Goal: Task Accomplishment & Management: Manage account settings

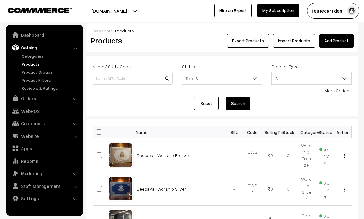
click at [37, 197] on link "Settings" at bounding box center [44, 198] width 73 height 11
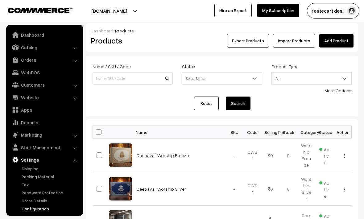
click at [42, 207] on link "Configuration" at bounding box center [50, 208] width 61 height 6
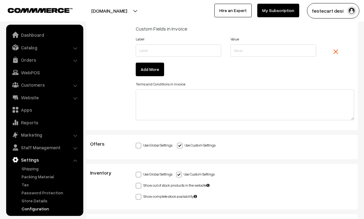
scroll to position [1761, 0]
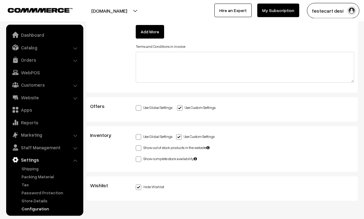
click at [138, 146] on span at bounding box center [139, 148] width 6 height 6
click at [138, 146] on input "Show out of stock products in the website" at bounding box center [138, 147] width 4 height 4
checkbox input "true"
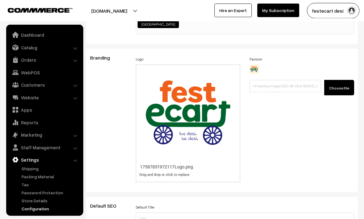
scroll to position [0, 0]
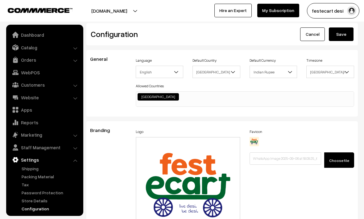
click at [343, 35] on button "Save" at bounding box center [341, 34] width 25 height 14
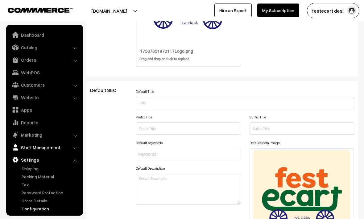
scroll to position [188, 0]
click at [37, 136] on link "Marketing" at bounding box center [44, 134] width 73 height 11
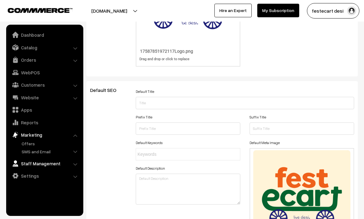
click at [52, 163] on link "Staff Management" at bounding box center [44, 163] width 73 height 11
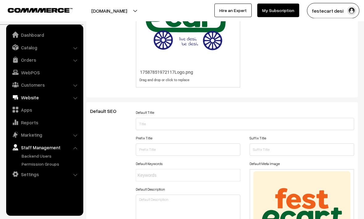
scroll to position [167, 0]
click at [26, 109] on link "Apps" at bounding box center [44, 109] width 73 height 11
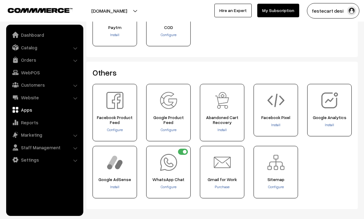
scroll to position [249, 0]
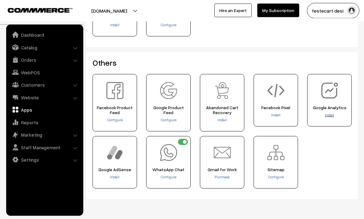
click at [331, 114] on span "Install" at bounding box center [329, 115] width 9 height 5
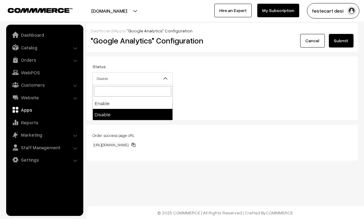
click at [165, 77] on b at bounding box center [165, 78] width 6 height 6
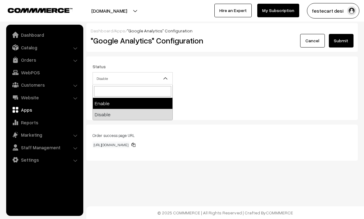
select select "1"
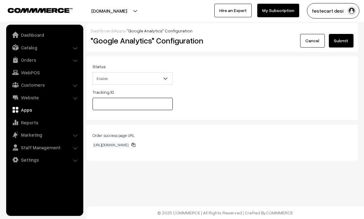
click at [140, 105] on input "text" at bounding box center [132, 104] width 80 height 12
click at [237, 111] on div "Tracking ID" at bounding box center [222, 101] width 268 height 26
click at [156, 104] on input "text" at bounding box center [132, 104] width 80 height 12
click at [232, 130] on div "Order success page URL [URL][DOMAIN_NAME]" at bounding box center [221, 143] width 271 height 36
click at [339, 43] on button "Submit" at bounding box center [341, 41] width 25 height 14
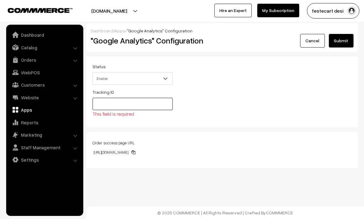
click at [146, 103] on input "text" at bounding box center [132, 104] width 80 height 12
click at [220, 111] on div "Tracking ID This field is required" at bounding box center [222, 104] width 268 height 33
click at [77, 48] on li "Catalog Categories" at bounding box center [45, 47] width 74 height 11
click at [73, 48] on link "Catalog" at bounding box center [44, 47] width 73 height 11
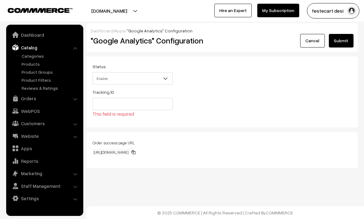
click at [73, 48] on link "Catalog" at bounding box center [44, 47] width 73 height 11
click at [74, 99] on li "Orders Orders" at bounding box center [45, 98] width 74 height 11
click at [75, 99] on li "Orders Orders" at bounding box center [45, 98] width 74 height 11
click at [52, 99] on link "Orders" at bounding box center [44, 98] width 73 height 11
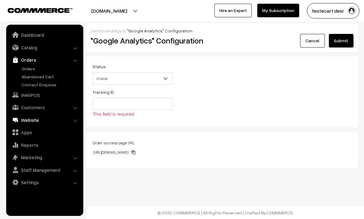
click at [33, 95] on link "WebPOS" at bounding box center [44, 94] width 73 height 11
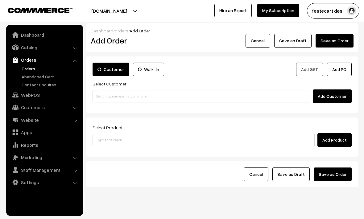
click at [34, 109] on link "Customers" at bounding box center [44, 107] width 73 height 11
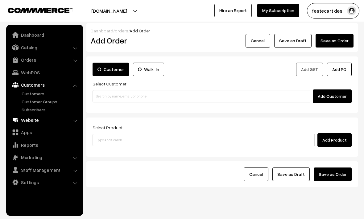
click at [31, 122] on link "Website" at bounding box center [44, 119] width 73 height 11
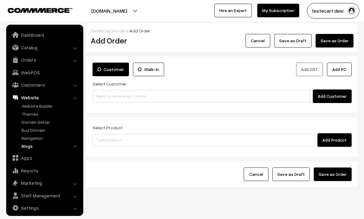
scroll to position [14, 0]
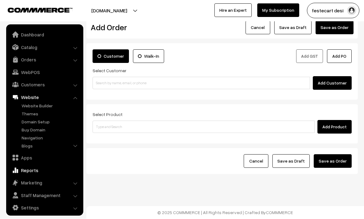
click at [29, 170] on link "Reports" at bounding box center [44, 170] width 73 height 11
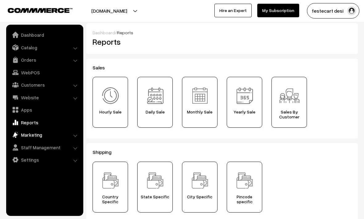
click at [32, 134] on link "Marketing" at bounding box center [44, 134] width 73 height 11
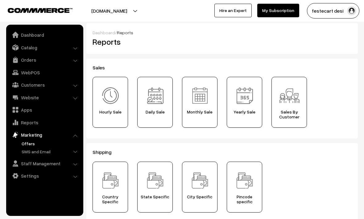
click at [26, 142] on link "Offers" at bounding box center [50, 143] width 61 height 6
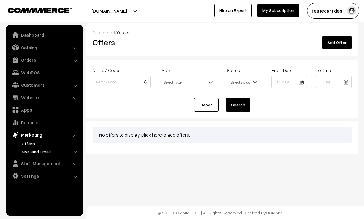
click at [43, 150] on link "SMS and Email" at bounding box center [50, 151] width 61 height 6
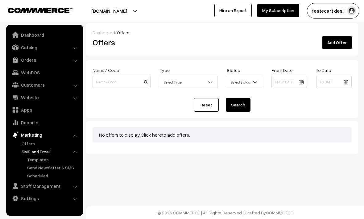
click at [336, 44] on link "Add Offer" at bounding box center [336, 43] width 29 height 14
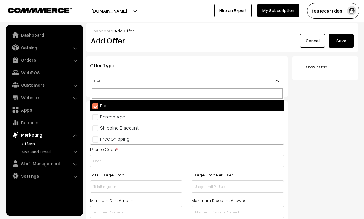
click at [201, 82] on span "Flat" at bounding box center [186, 81] width 193 height 11
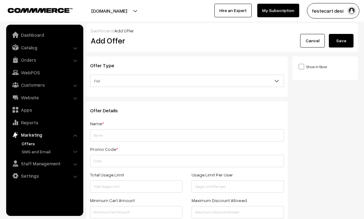
click at [184, 65] on h3 "Offer Type" at bounding box center [187, 66] width 194 height 6
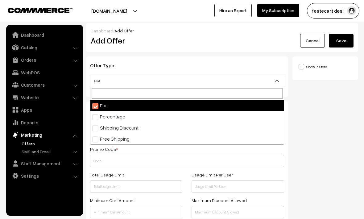
click at [178, 81] on span "Flat" at bounding box center [186, 81] width 193 height 11
click at [179, 67] on h3 "Offer Type" at bounding box center [187, 66] width 194 height 6
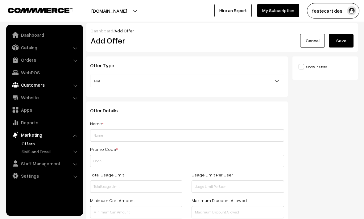
click at [41, 82] on link "Customers" at bounding box center [44, 84] width 73 height 11
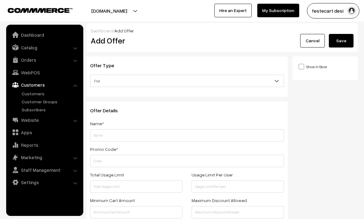
click at [32, 182] on link "Settings" at bounding box center [44, 182] width 73 height 11
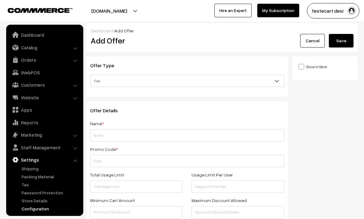
click at [37, 208] on link "Configuration" at bounding box center [50, 208] width 61 height 6
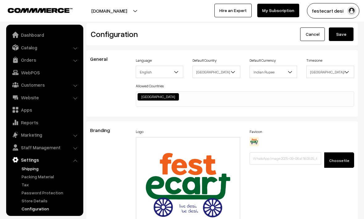
click at [29, 167] on link "Shipping" at bounding box center [50, 168] width 61 height 6
